Goal: Information Seeking & Learning: Find specific fact

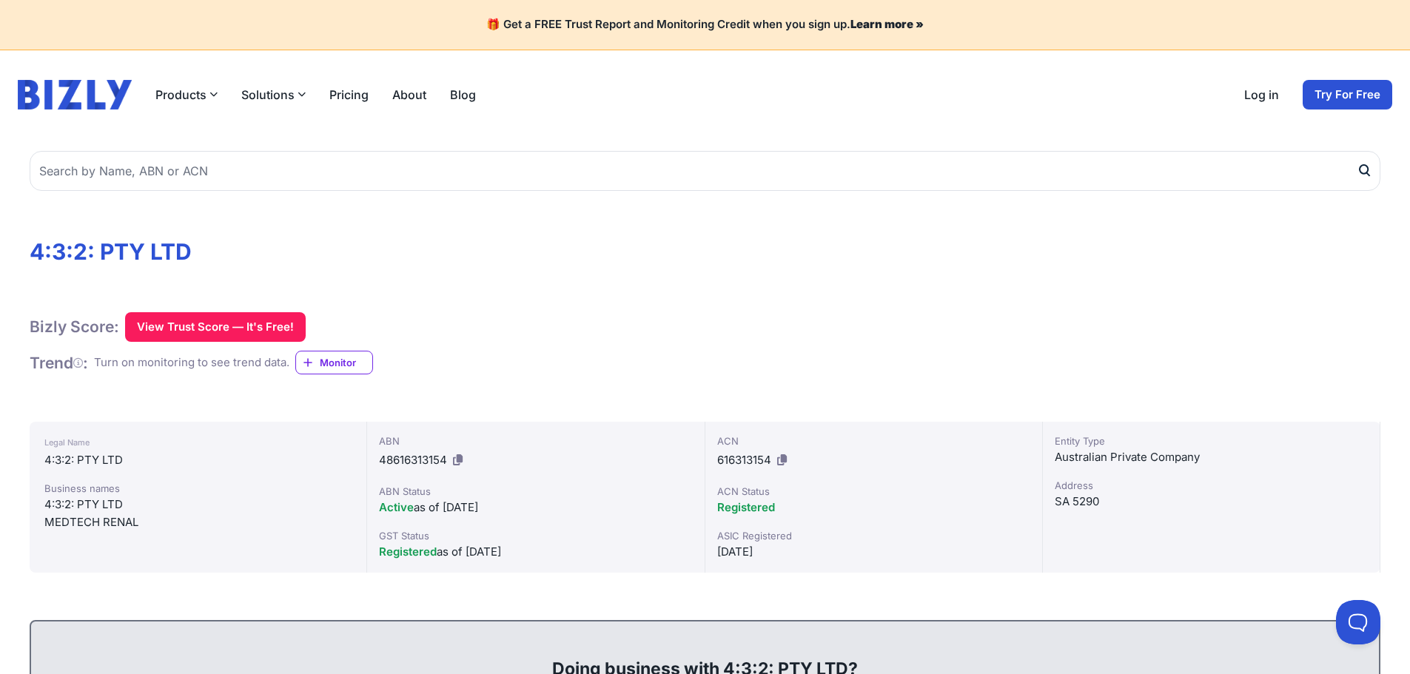
click at [461, 457] on icon at bounding box center [458, 460] width 10 height 11
drag, startPoint x: 134, startPoint y: 524, endPoint x: 77, endPoint y: 502, distance: 61.2
click at [77, 502] on div "Business names 4:3:2: PTY LTD MEDTECH RENAL" at bounding box center [197, 506] width 307 height 50
copy div "PTY LTD MEDTECH RENAL"
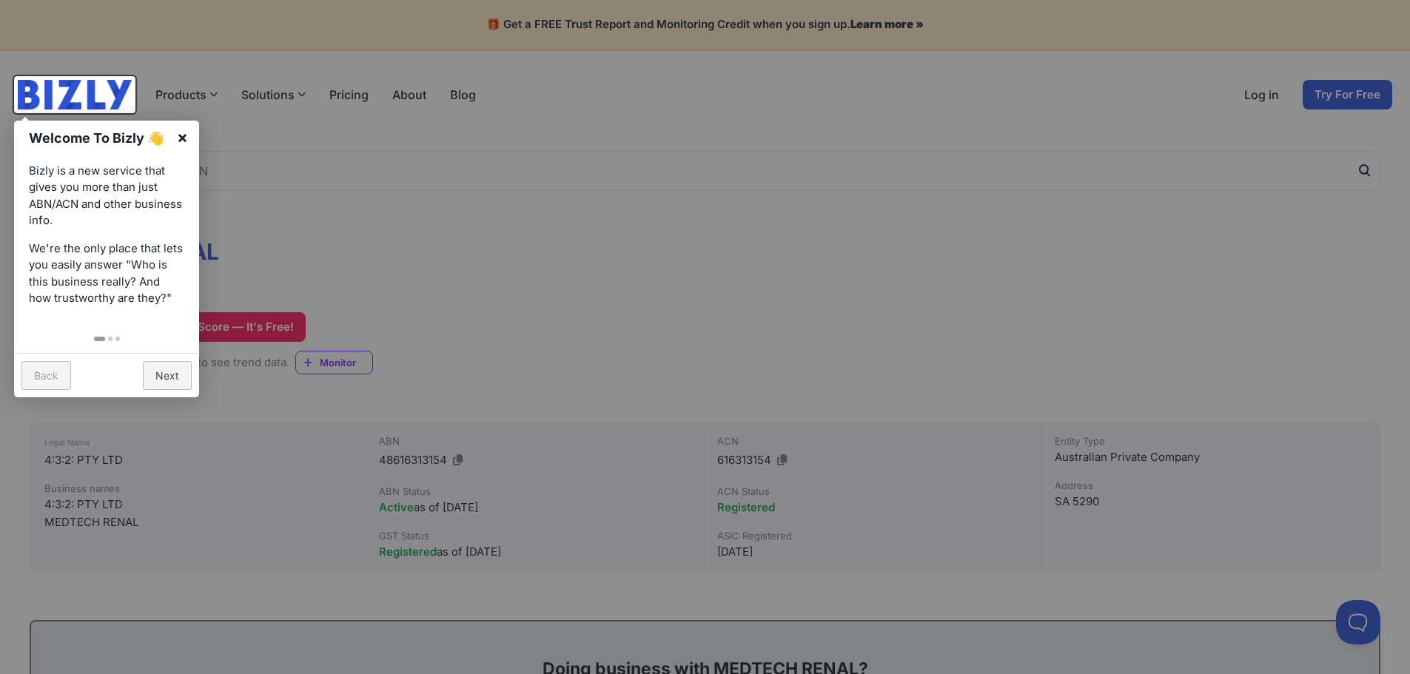
click at [190, 131] on link "×" at bounding box center [182, 137] width 33 height 33
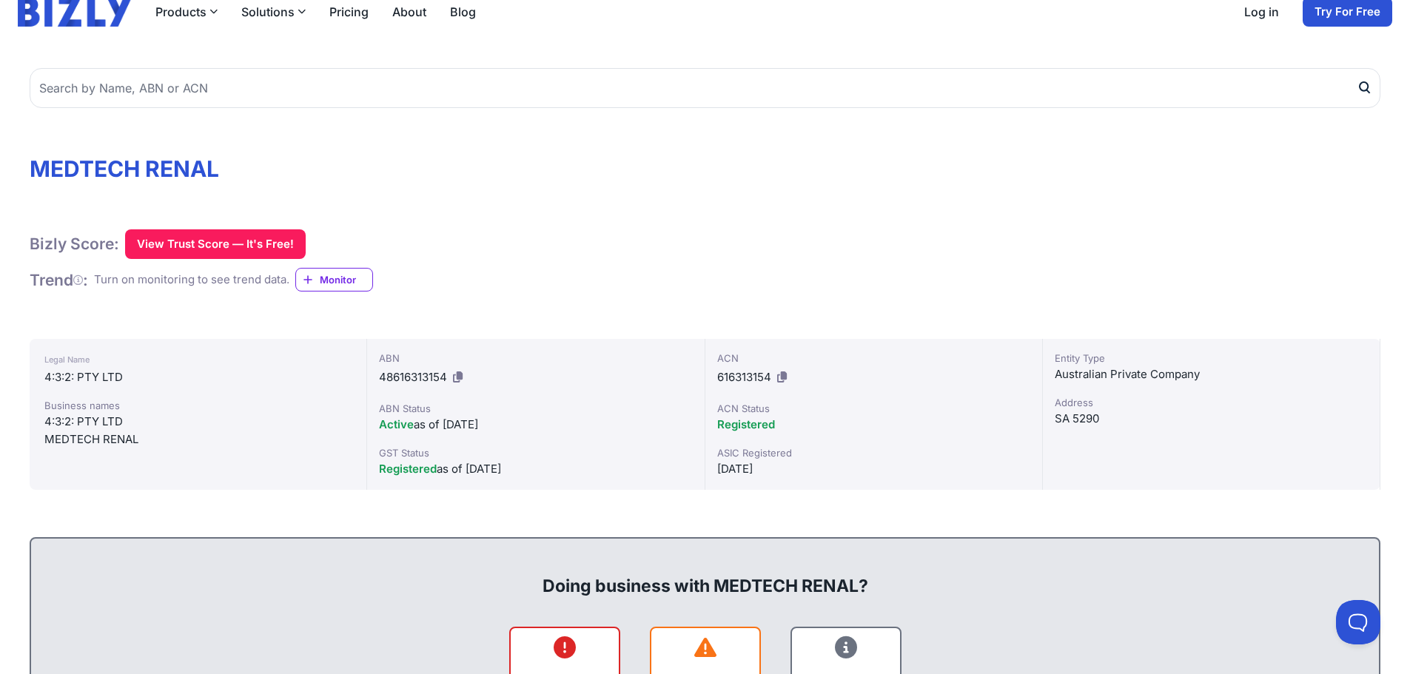
scroll to position [222, 0]
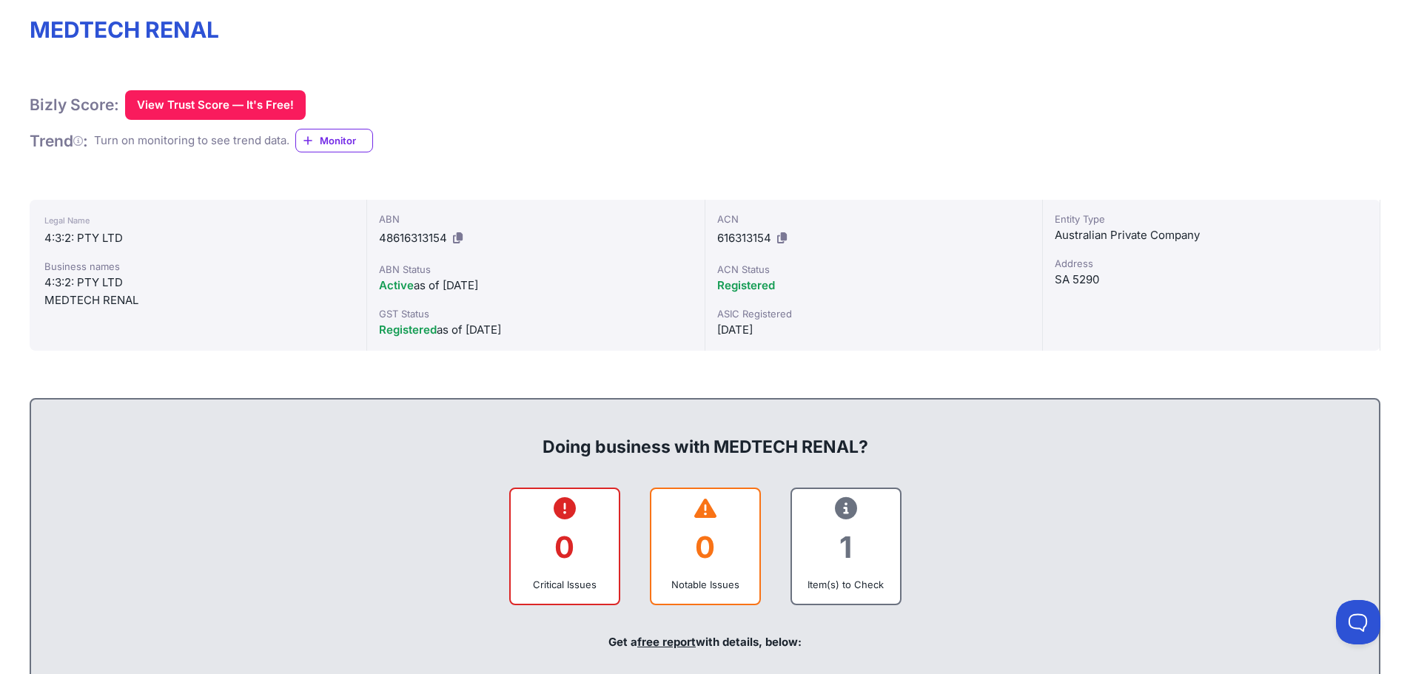
drag, startPoint x: 380, startPoint y: 269, endPoint x: 499, endPoint y: 281, distance: 119.0
click at [499, 281] on div "ABN Status Active as of 06/12/2016" at bounding box center [535, 278] width 313 height 33
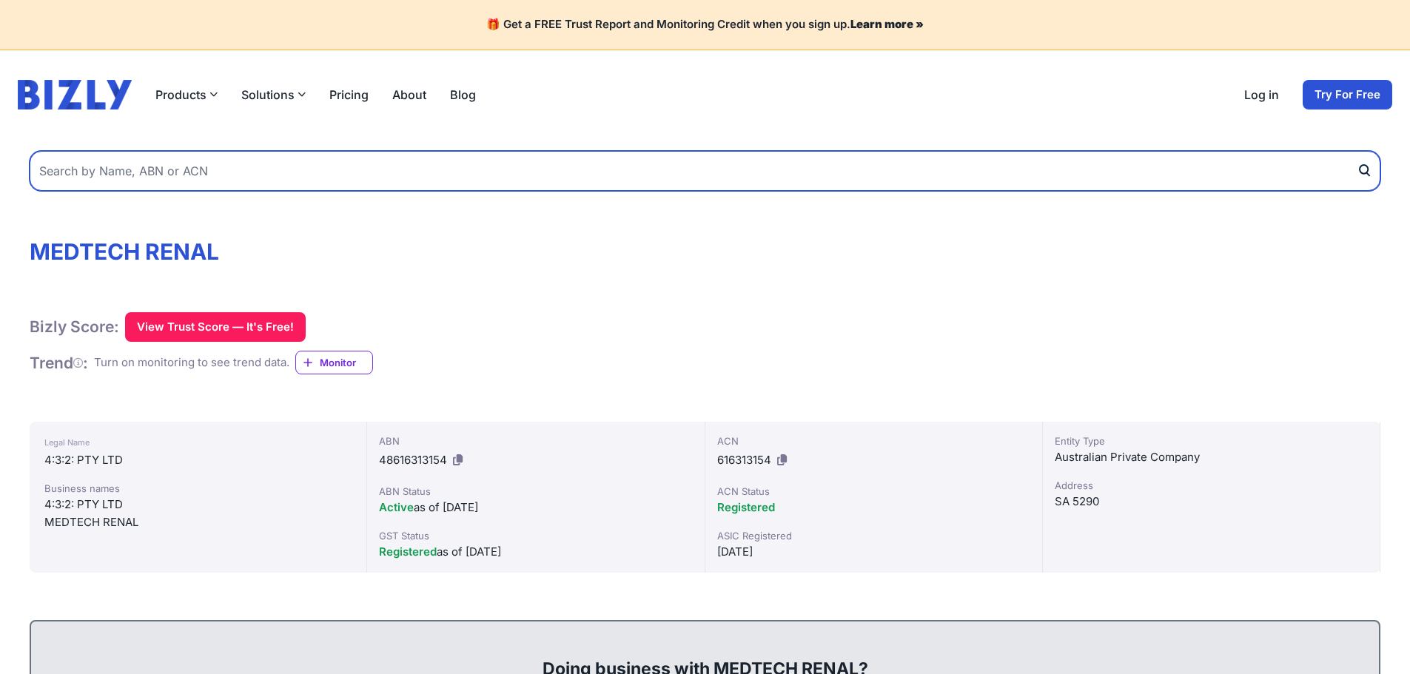
click at [190, 176] on input "text" at bounding box center [705, 171] width 1351 height 40
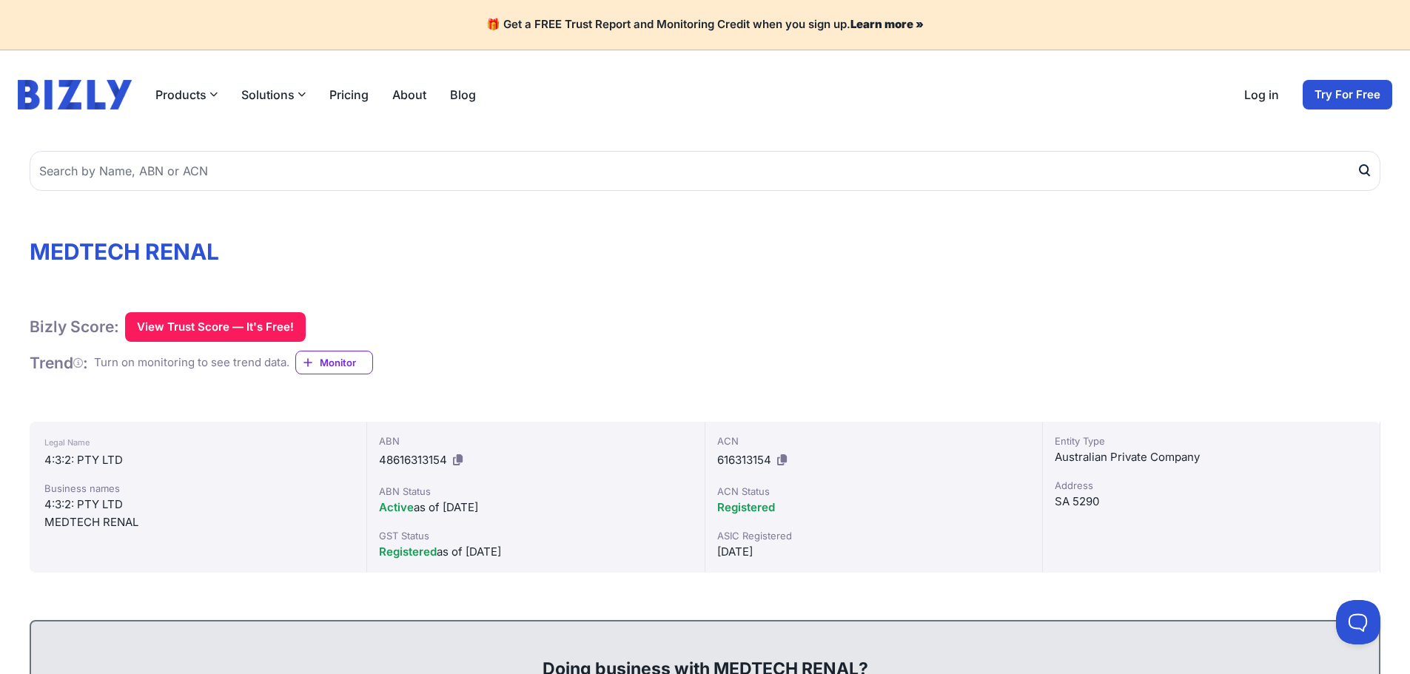
drag, startPoint x: 163, startPoint y: 150, endPoint x: 167, endPoint y: 159, distance: 10.6
click at [163, 150] on div at bounding box center [705, 165] width 1351 height 52
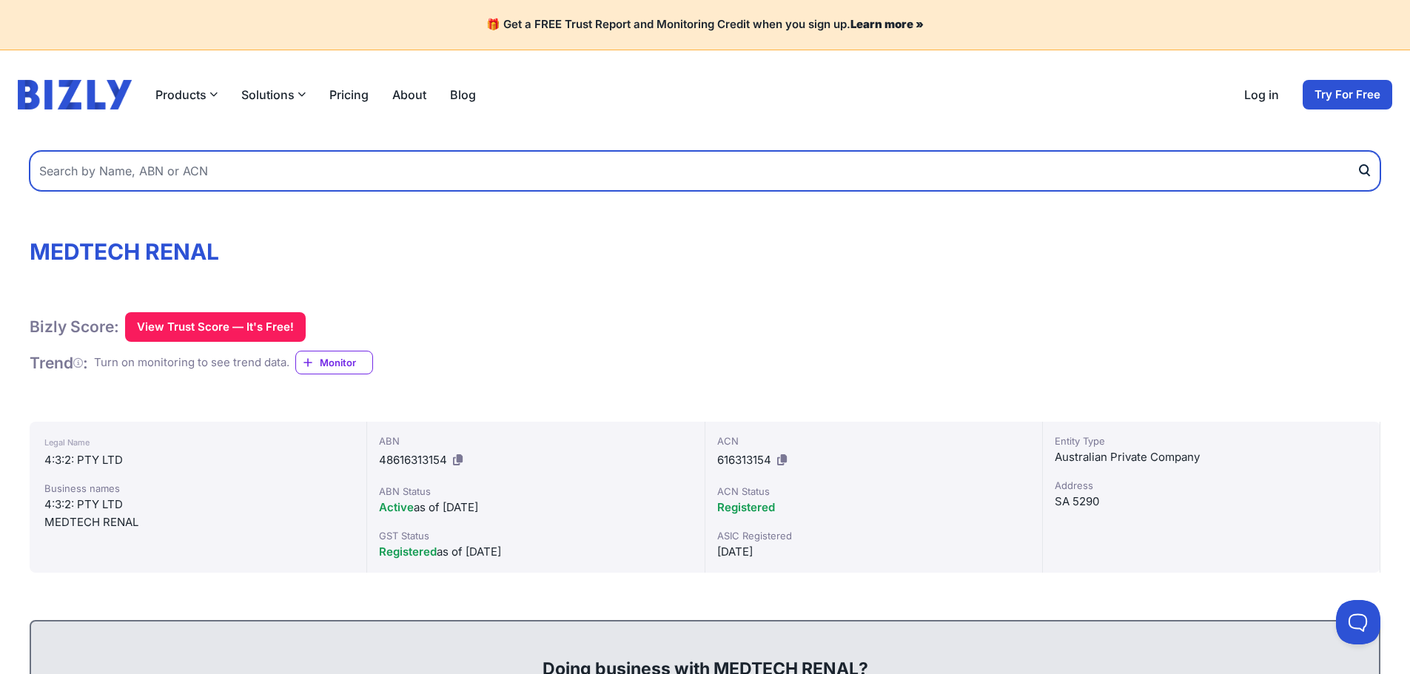
click at [171, 167] on input "text" at bounding box center [705, 171] width 1351 height 40
paste input "88 234 895 943"
type input "88 234 895 943"
click at [1357, 151] on button "submit" at bounding box center [1369, 171] width 24 height 40
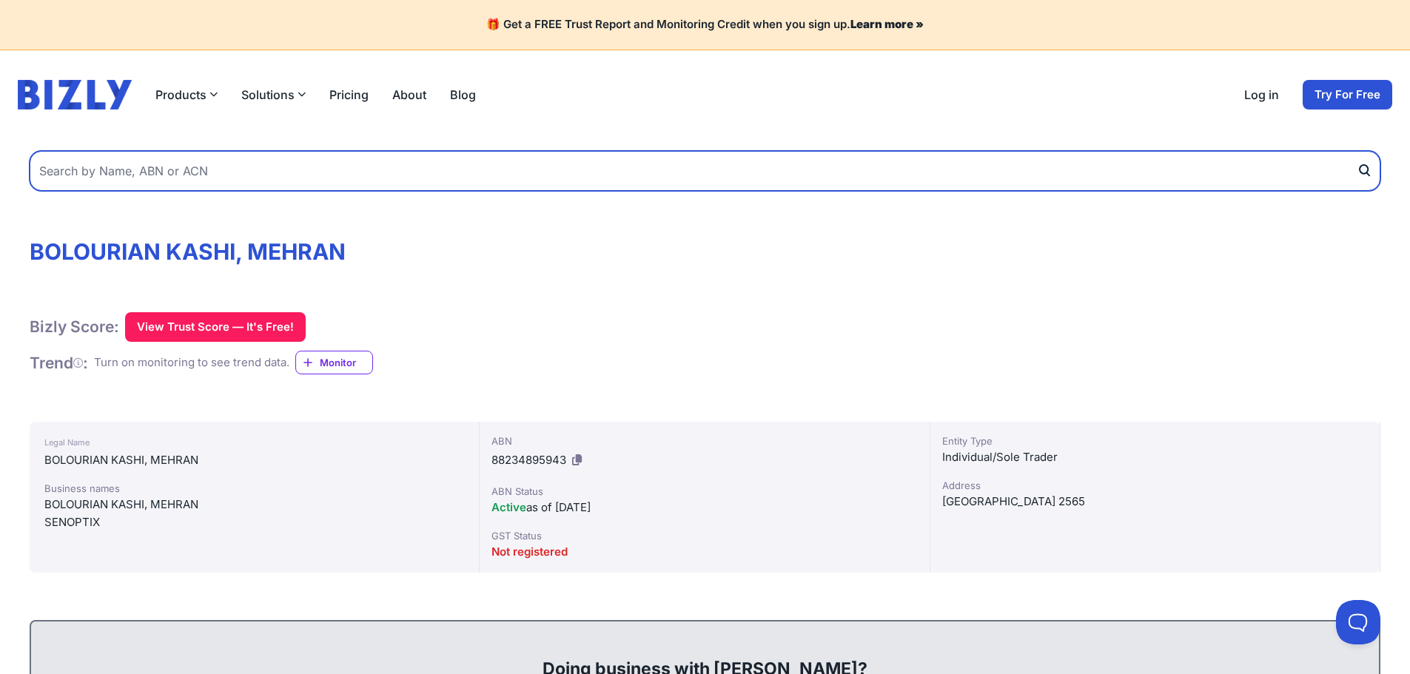
click at [261, 167] on input "text" at bounding box center [705, 171] width 1351 height 40
paste input "Senoptix"
type input "Senoptix"
click at [1357, 151] on button "submit" at bounding box center [1369, 171] width 24 height 40
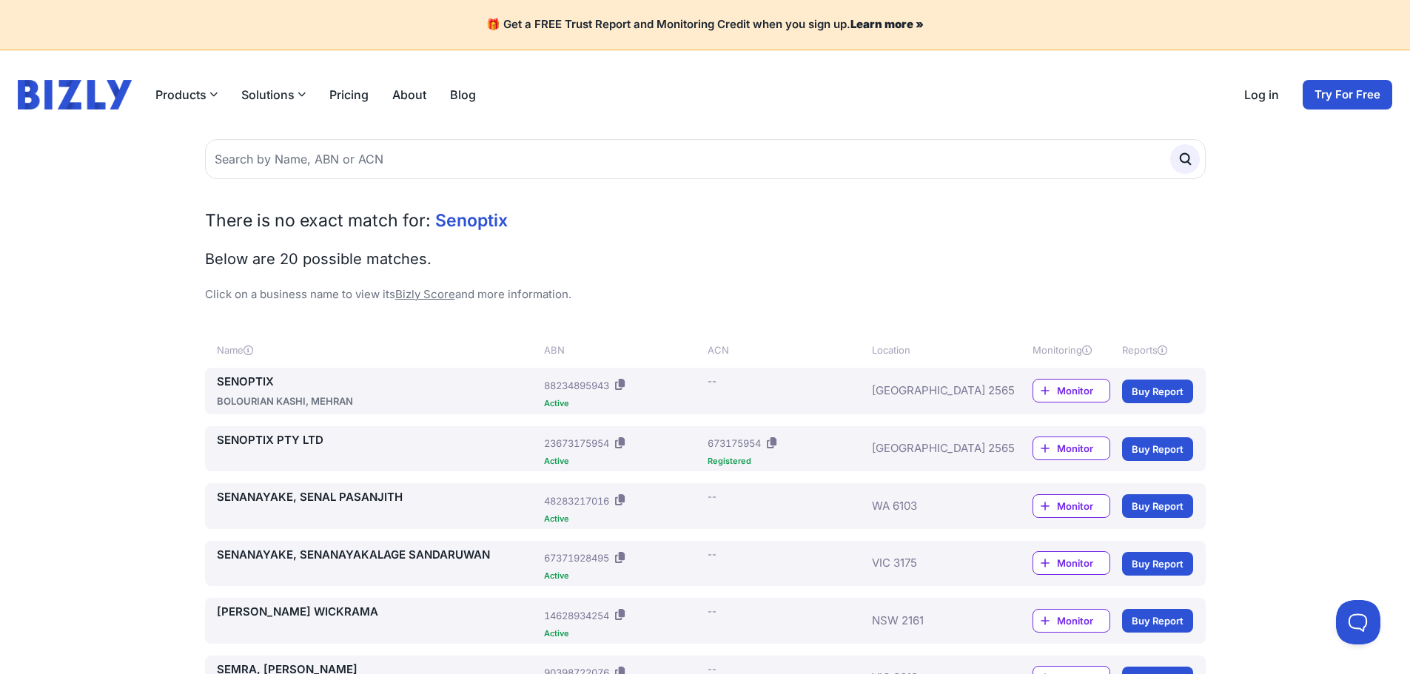
click at [254, 379] on link "SENOPTIX" at bounding box center [378, 382] width 322 height 17
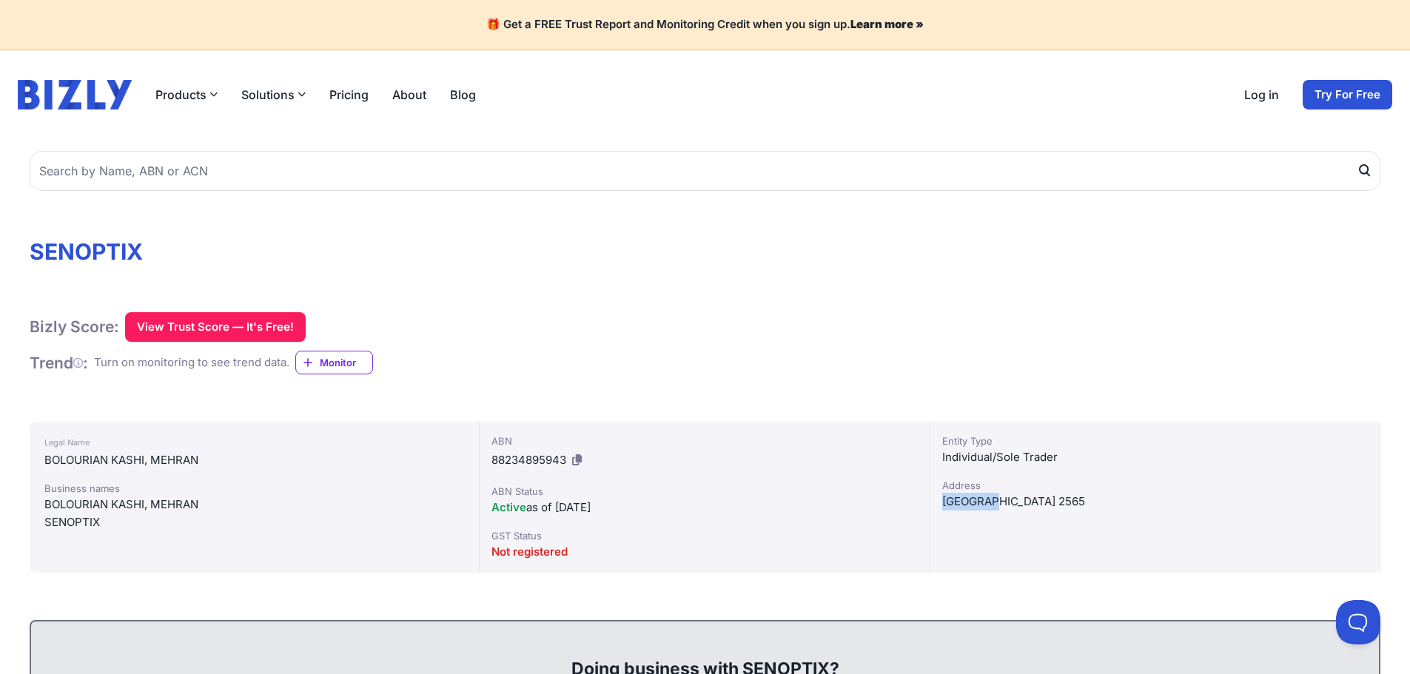
drag, startPoint x: 1011, startPoint y: 505, endPoint x: 939, endPoint y: 500, distance: 72.7
click at [939, 500] on div "Entity Type Individual/Sole Trader Address [GEOGRAPHIC_DATA] 2565" at bounding box center [1155, 497] width 450 height 151
copy div "[GEOGRAPHIC_DATA] 2565"
drag, startPoint x: 204, startPoint y: 456, endPoint x: 18, endPoint y: 455, distance: 186.5
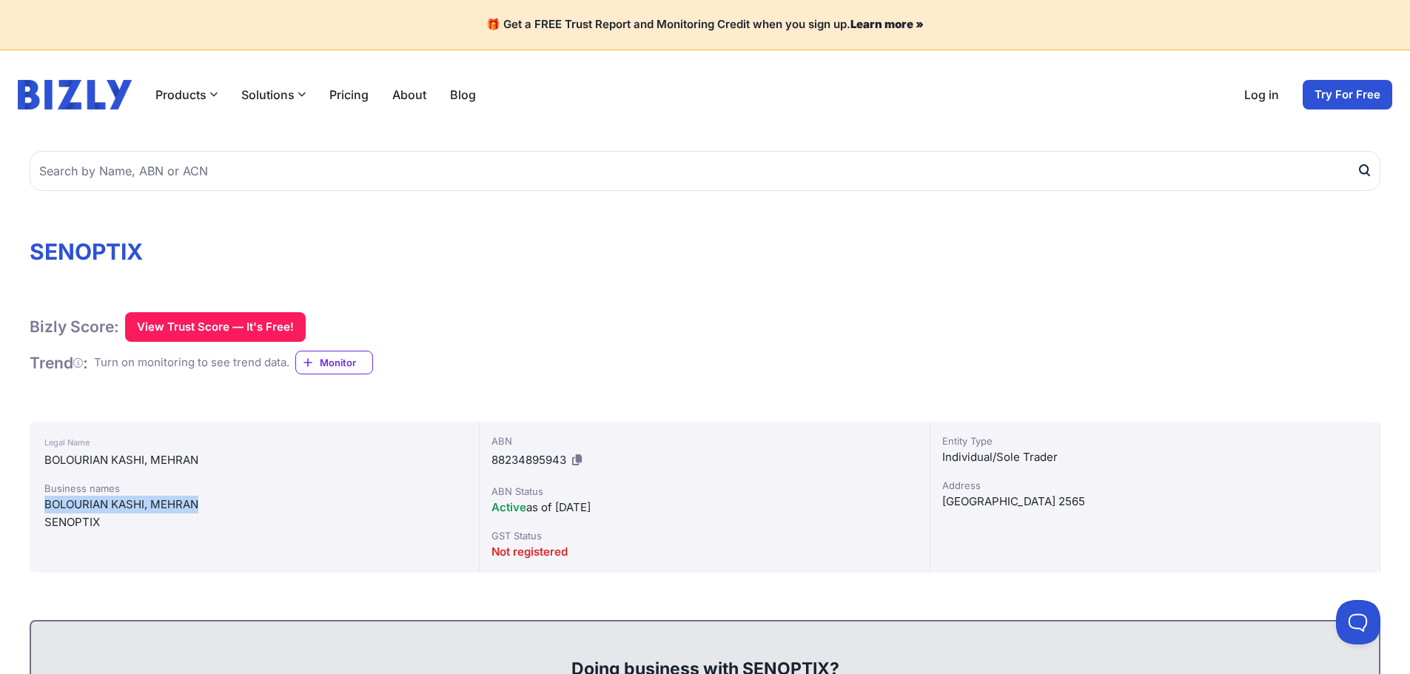
drag, startPoint x: 37, startPoint y: 500, endPoint x: 212, endPoint y: 511, distance: 175.7
click at [212, 511] on div "Legal Name BOLOURIAN KASHI, MEHRAN Business names BOLOURIAN KASHI, MEHRAN SENOP…" at bounding box center [255, 497] width 450 height 151
copy div "BOLOURIAN KASHI, MEHRAN"
drag, startPoint x: 13, startPoint y: 223, endPoint x: 173, endPoint y: 243, distance: 161.9
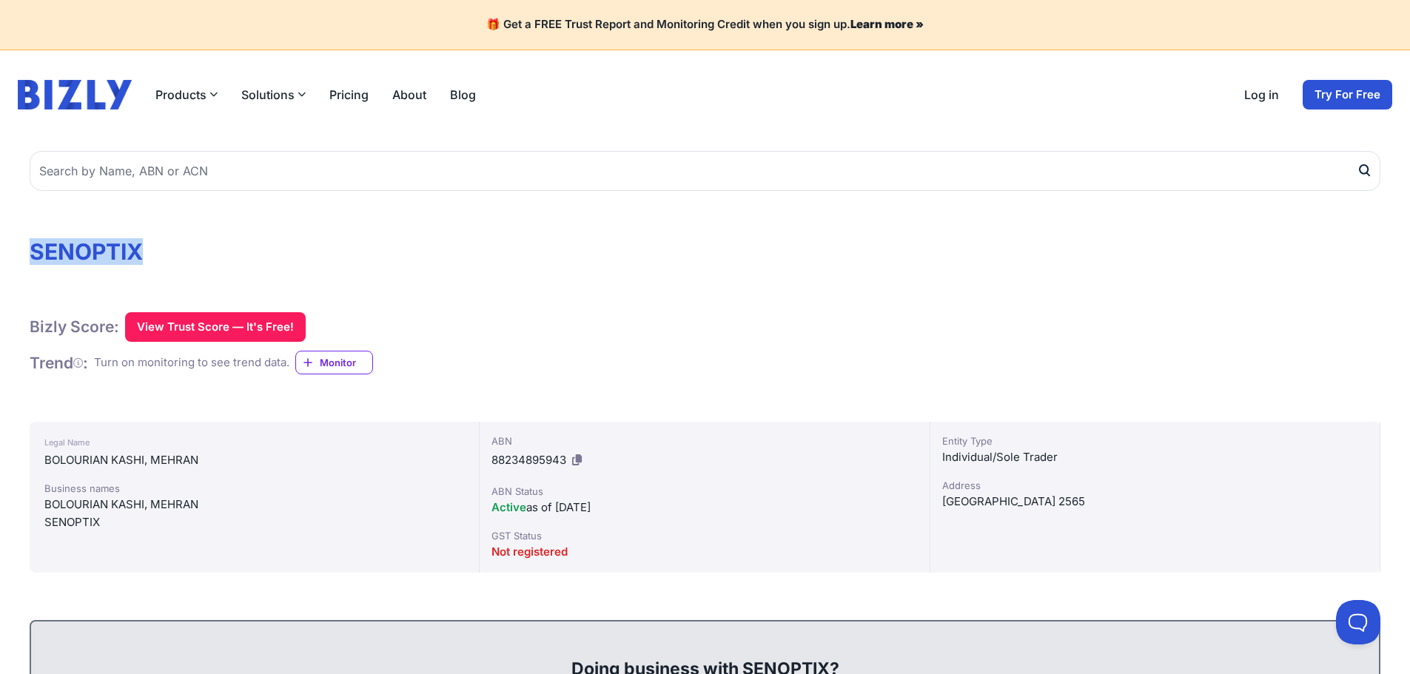
copy h1 "SENOPTIX"
drag, startPoint x: 161, startPoint y: 459, endPoint x: 20, endPoint y: 458, distance: 141.4
copy div "BOLOURIAN KASHI, MEHRAN"
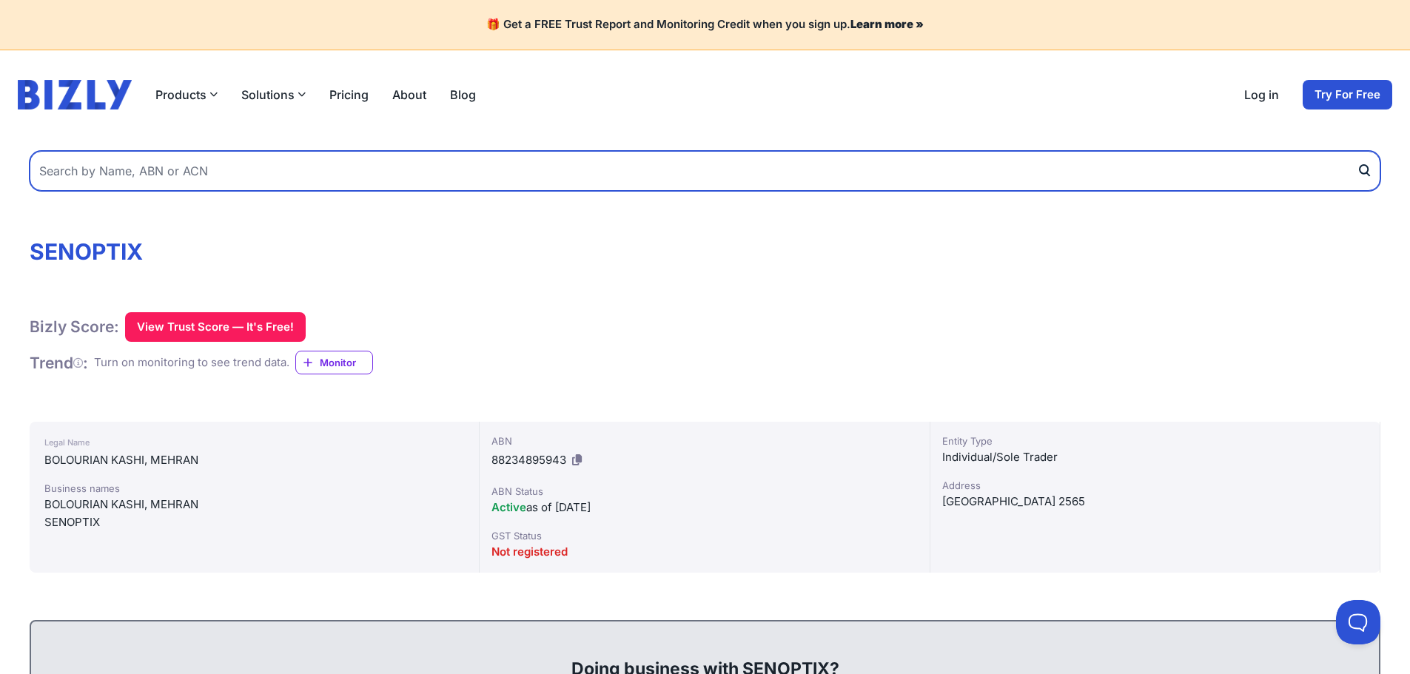
click at [226, 184] on input "text" at bounding box center [705, 171] width 1351 height 40
paste input "Rebornn"
type input "Rebornn"
click at [1357, 151] on button "submit" at bounding box center [1369, 171] width 24 height 40
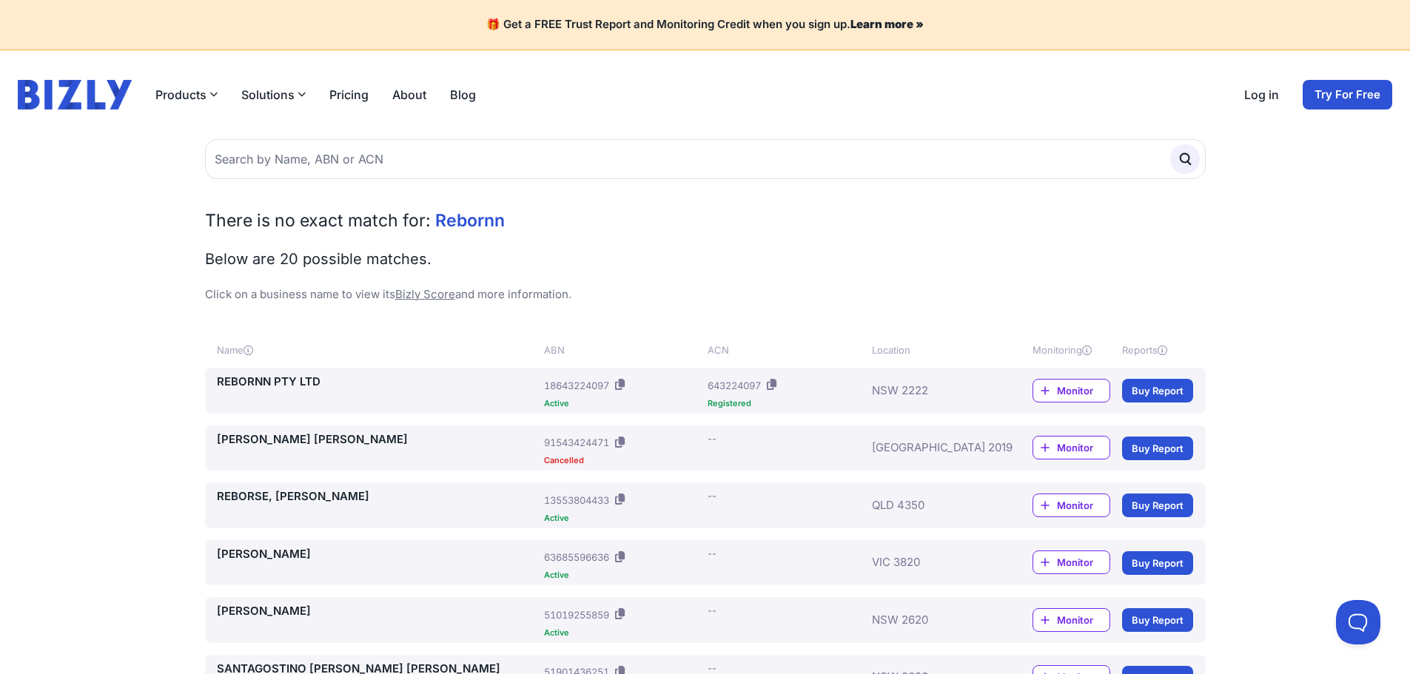
click at [260, 385] on link "REBORNN PTY LTD" at bounding box center [378, 382] width 322 height 17
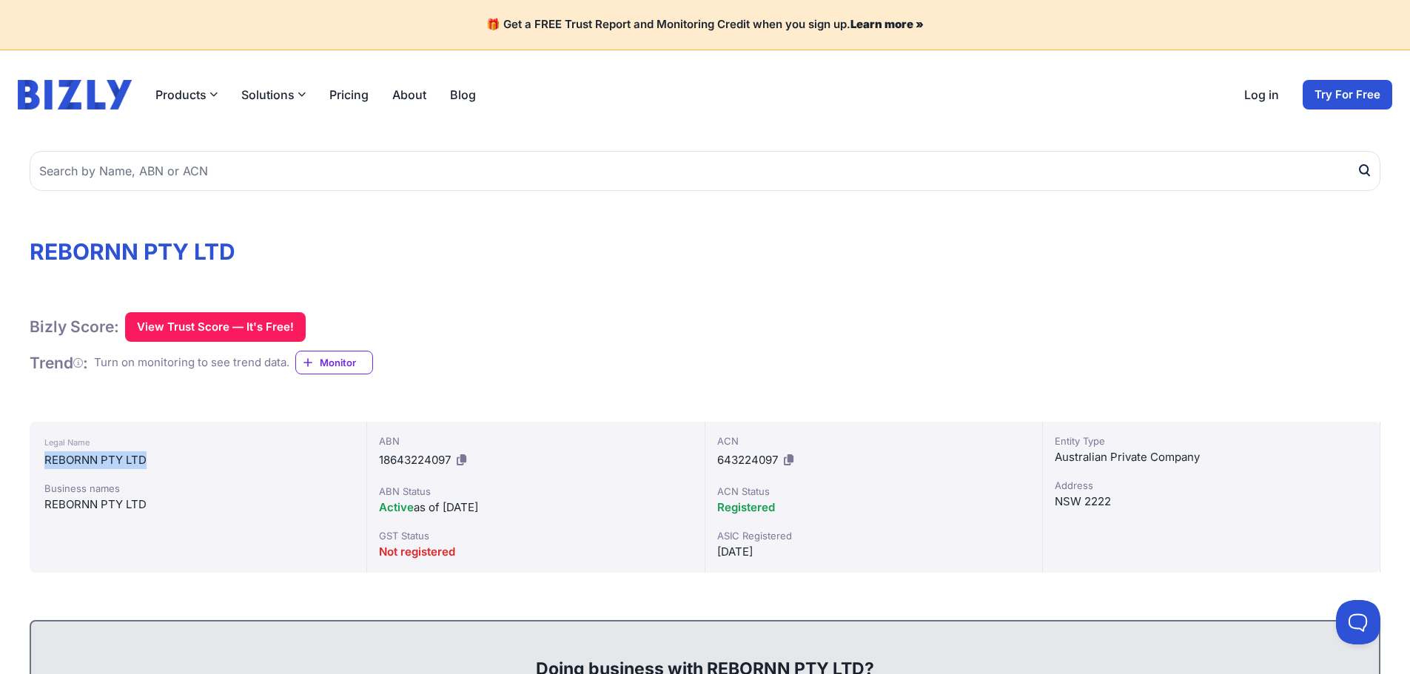
drag, startPoint x: 44, startPoint y: 463, endPoint x: 158, endPoint y: 460, distance: 113.3
click at [158, 460] on div "REBORNN PTY LTD" at bounding box center [197, 461] width 307 height 18
copy div "REBORNN PTY LTD"
drag, startPoint x: 1124, startPoint y: 506, endPoint x: 1044, endPoint y: 509, distance: 79.3
click at [1044, 509] on div "Entity Type Australian Private Company Address [GEOGRAPHIC_DATA] 2222" at bounding box center [1212, 497] width 338 height 151
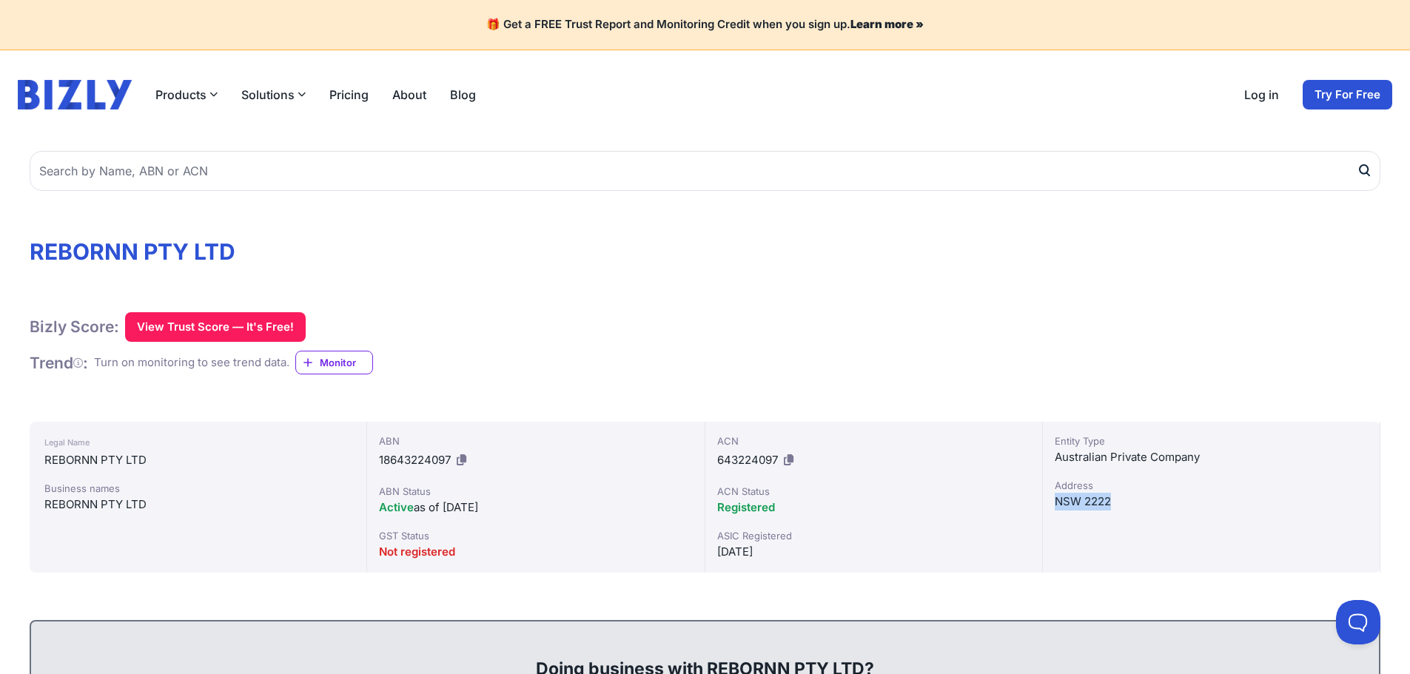
copy div "NSW 2222"
drag, startPoint x: 254, startPoint y: 249, endPoint x: 11, endPoint y: 251, distance: 242.8
copy h1 "REBORNN PTY LTD"
